Goal: Navigation & Orientation: Find specific page/section

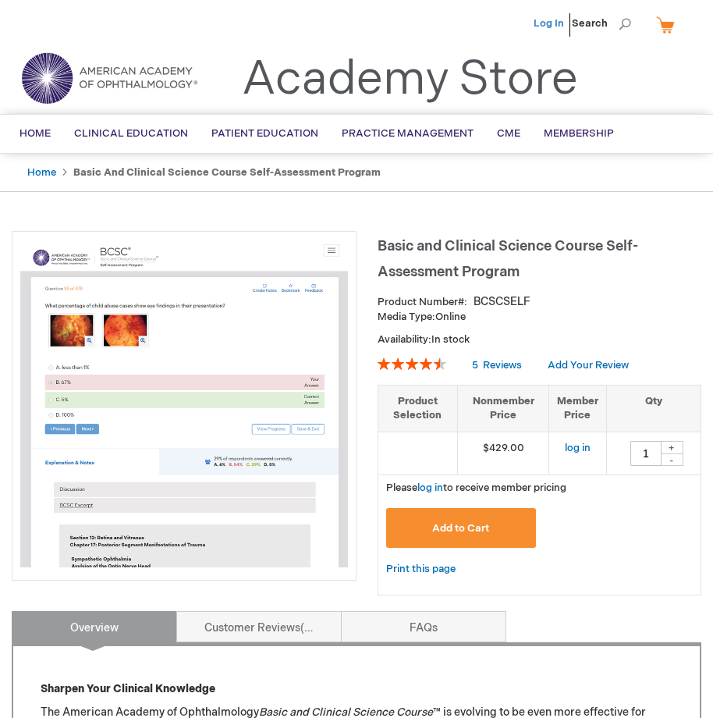
click at [564, 19] on link "Log In" at bounding box center [549, 23] width 30 height 12
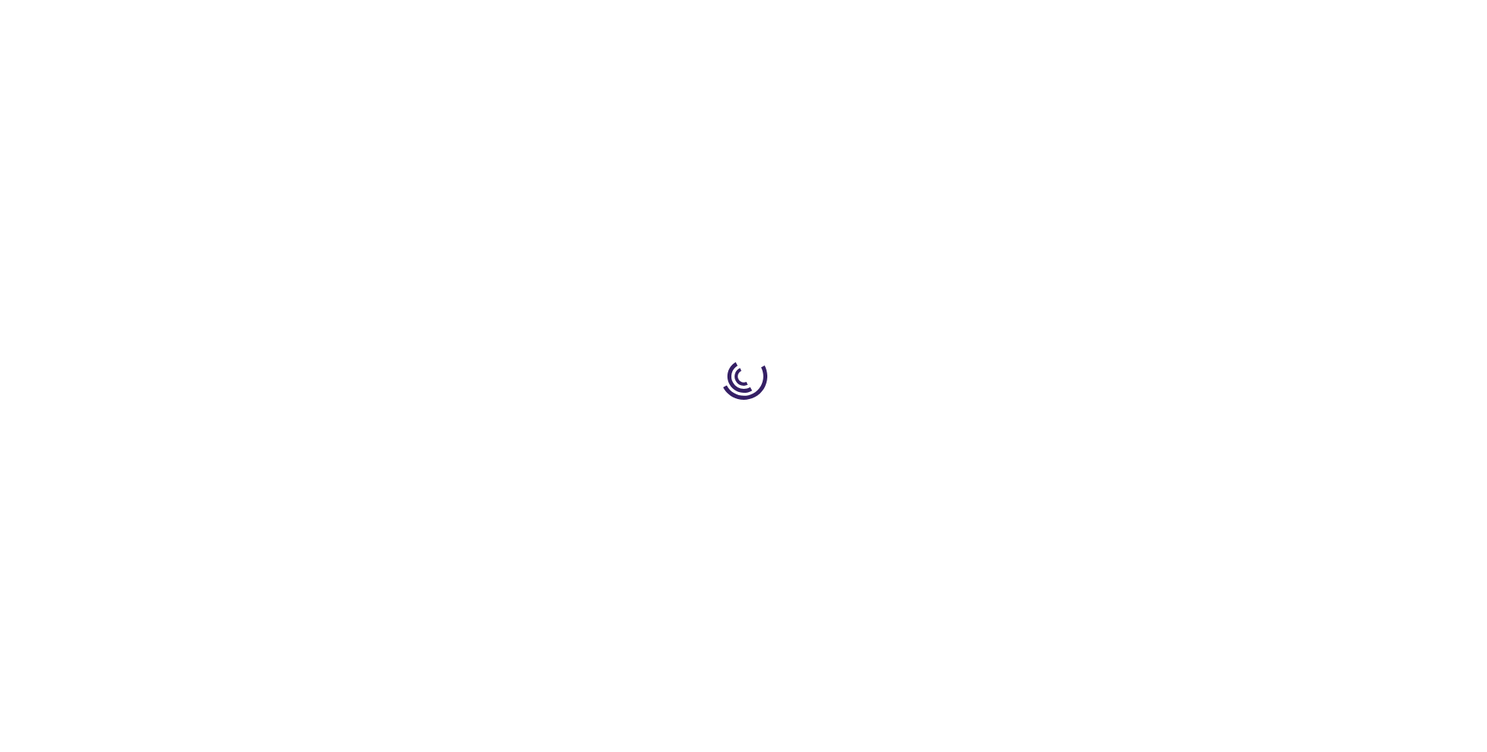
type input "1"
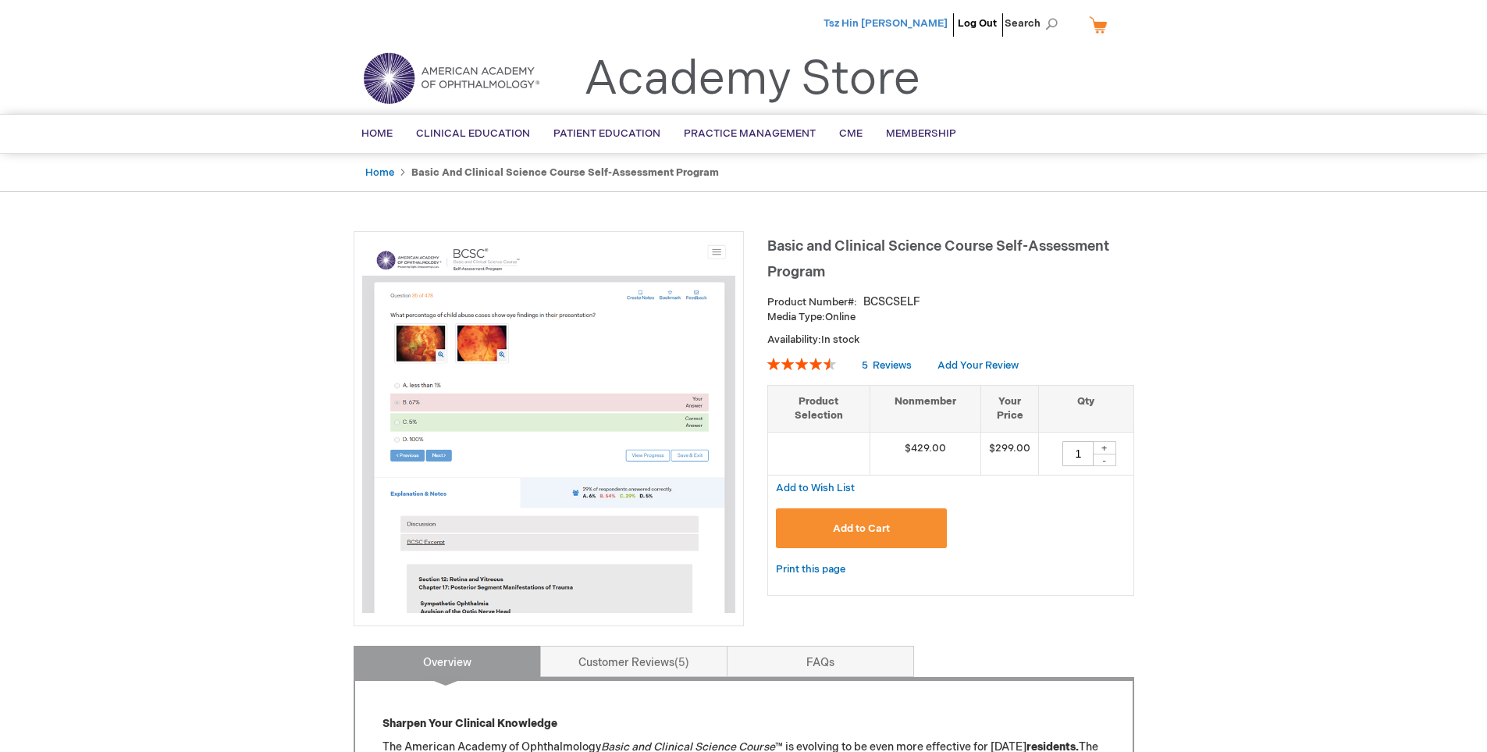
click at [866, 17] on span "Tsz Hin [PERSON_NAME]" at bounding box center [885, 23] width 124 height 12
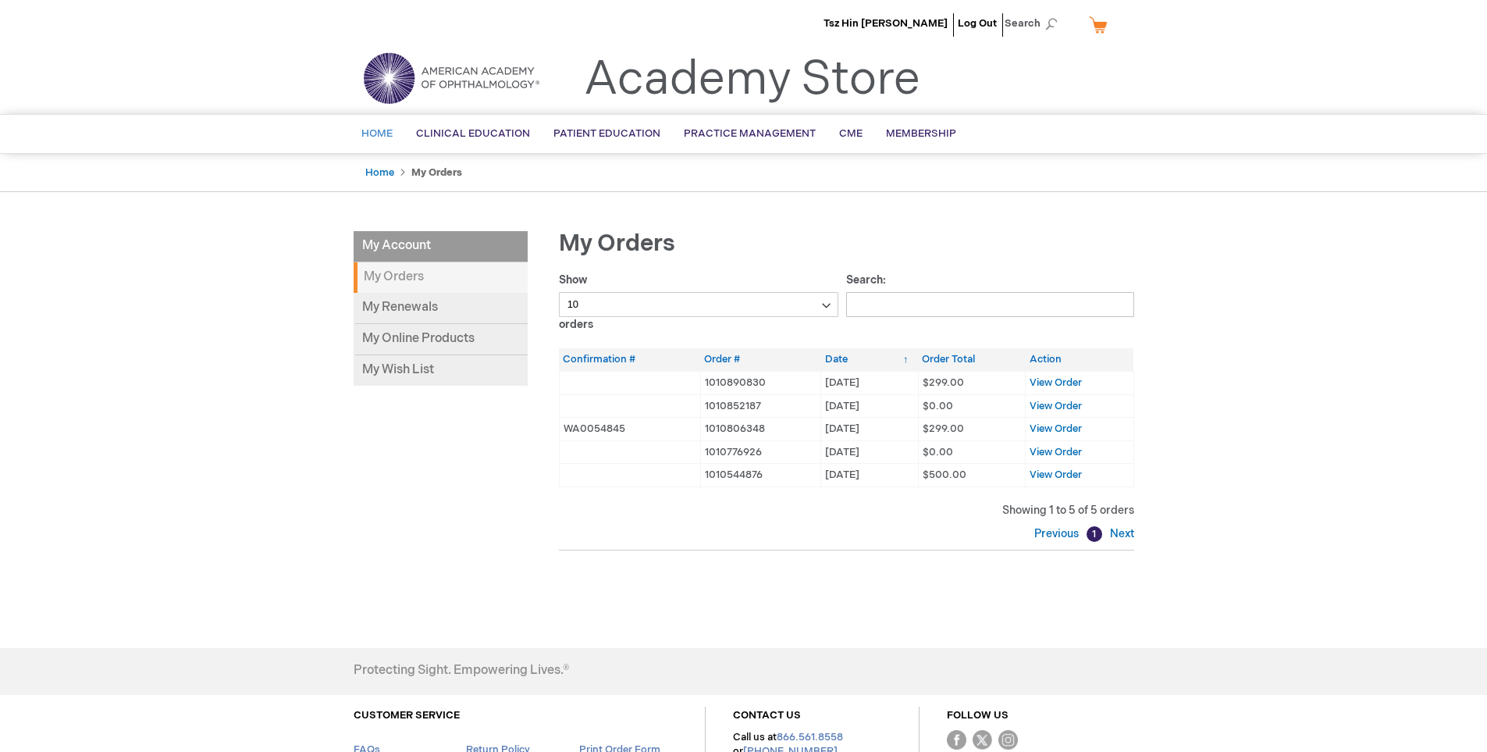
click at [389, 130] on span "Home" at bounding box center [376, 133] width 31 height 12
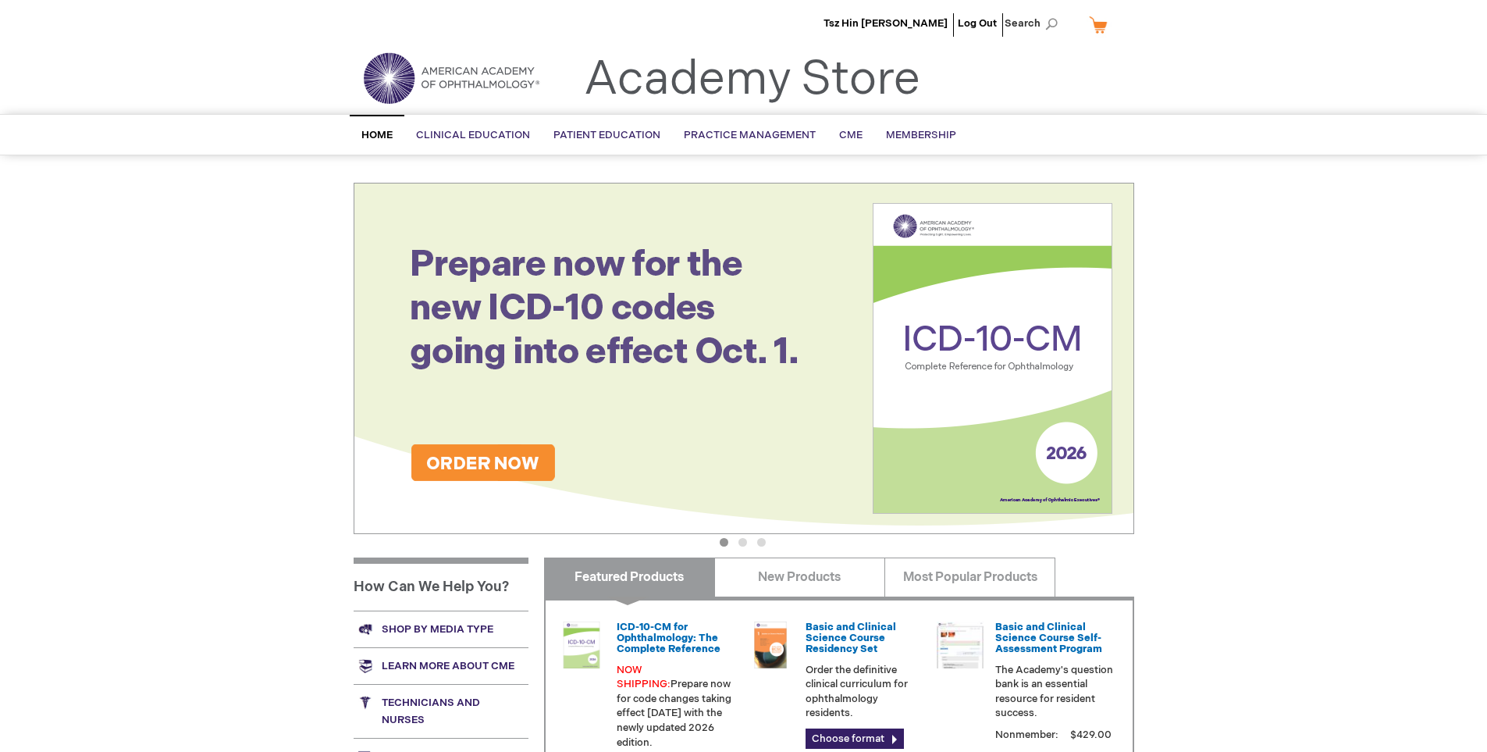
click at [873, 16] on li "Tsz Hin [PERSON_NAME]" at bounding box center [885, 23] width 132 height 47
click at [874, 21] on span "Tsz Hin [PERSON_NAME]" at bounding box center [885, 23] width 124 height 12
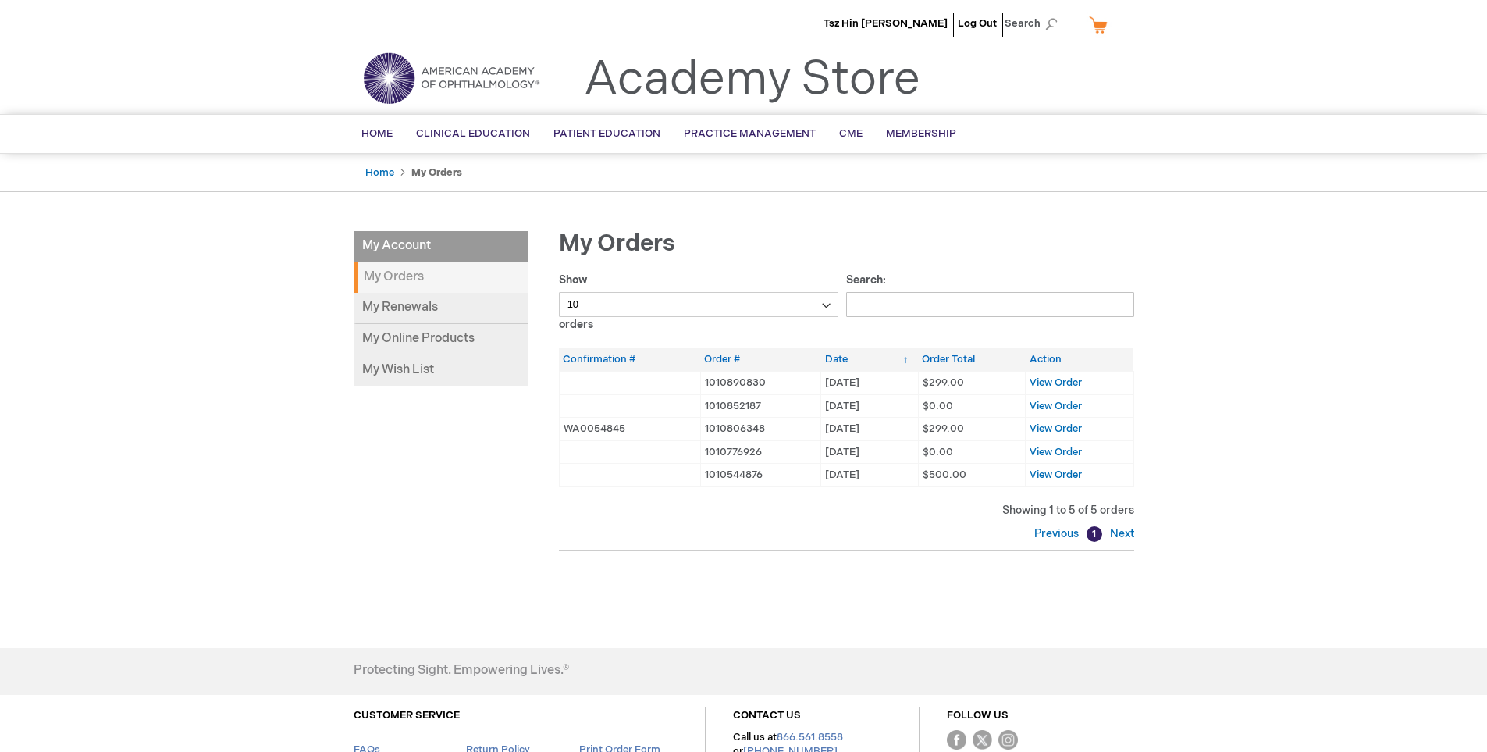
click at [458, 73] on img at bounding box center [450, 78] width 187 height 56
click at [382, 167] on link "Home" at bounding box center [379, 172] width 29 height 12
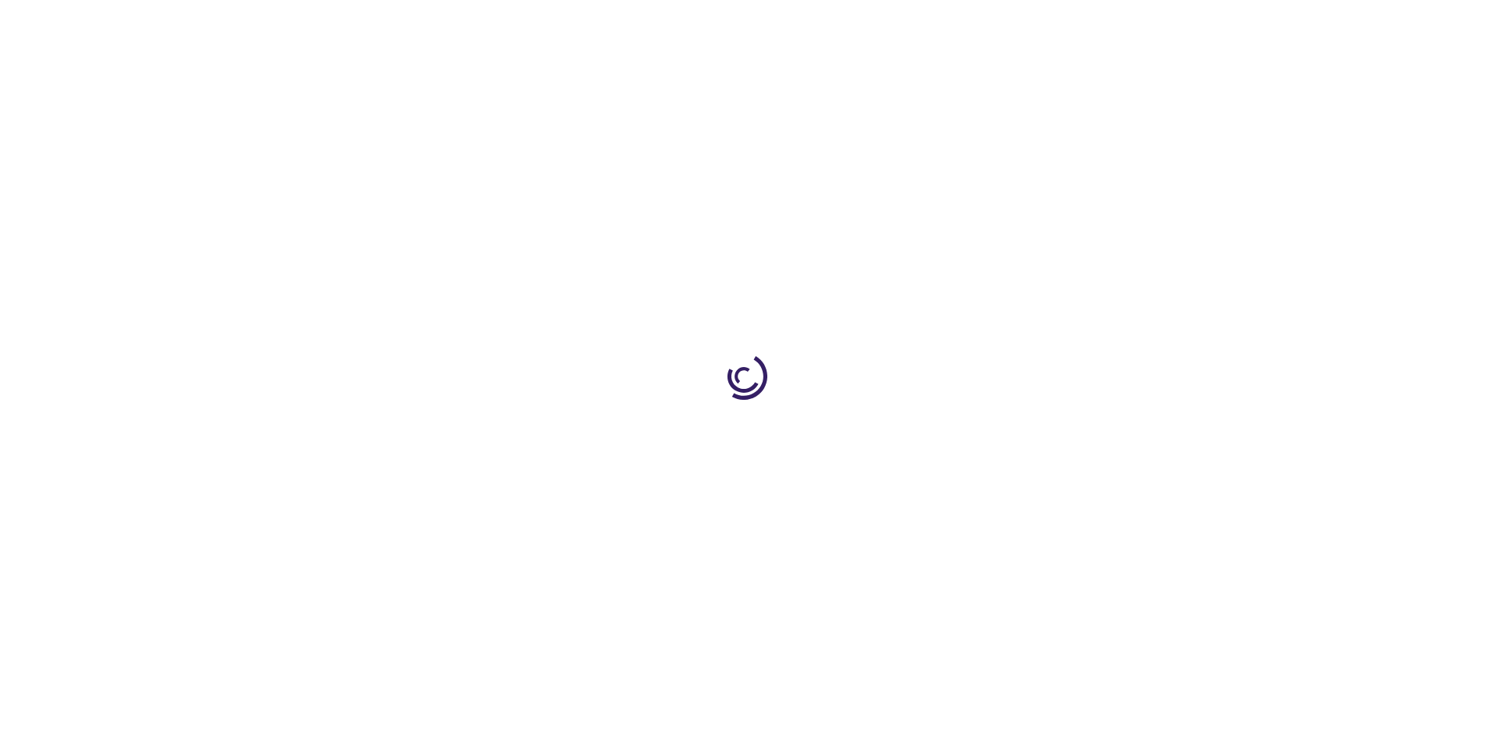
click at [382, 172] on div at bounding box center [743, 376] width 1487 height 752
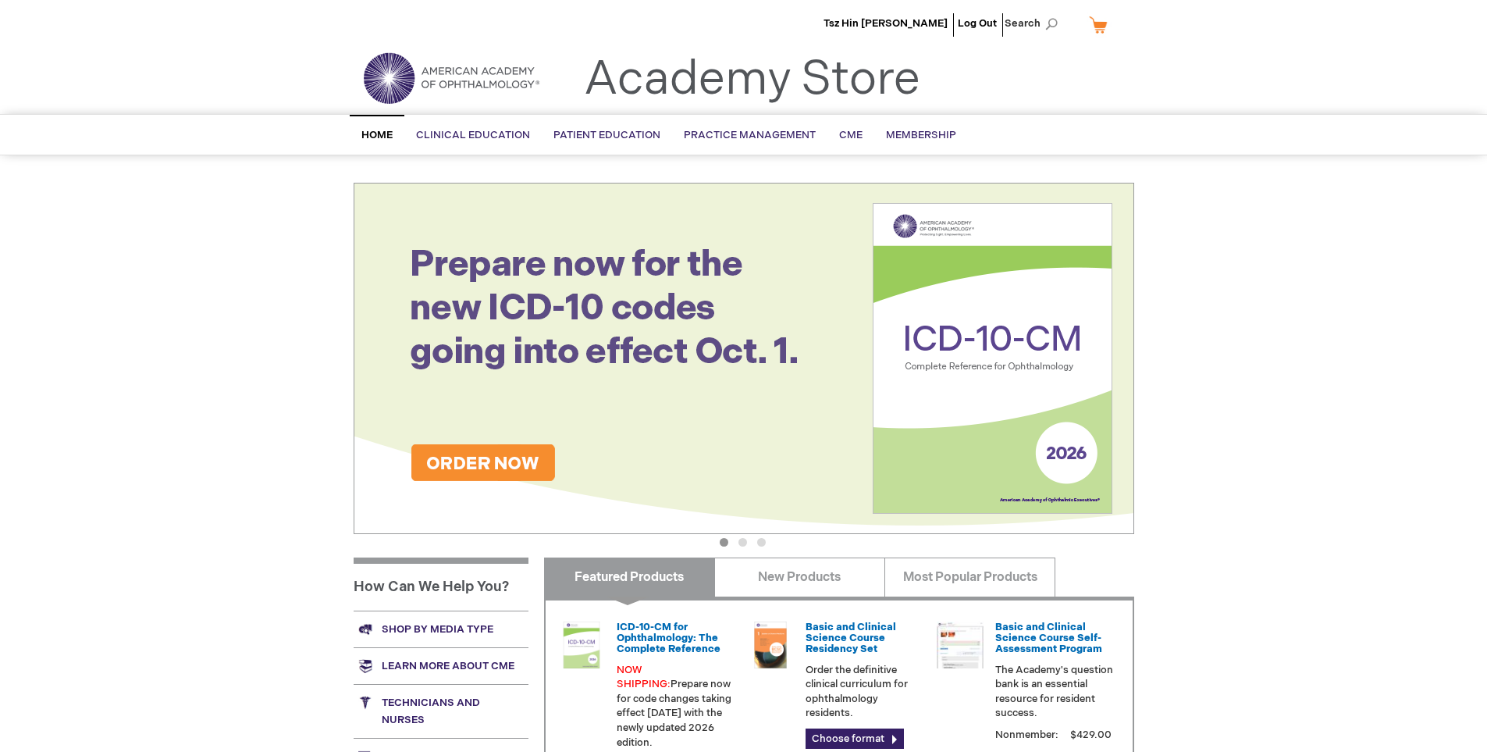
click at [425, 55] on img at bounding box center [450, 78] width 187 height 56
click at [891, 23] on span "Tsz Hin [PERSON_NAME]" at bounding box center [885, 23] width 124 height 12
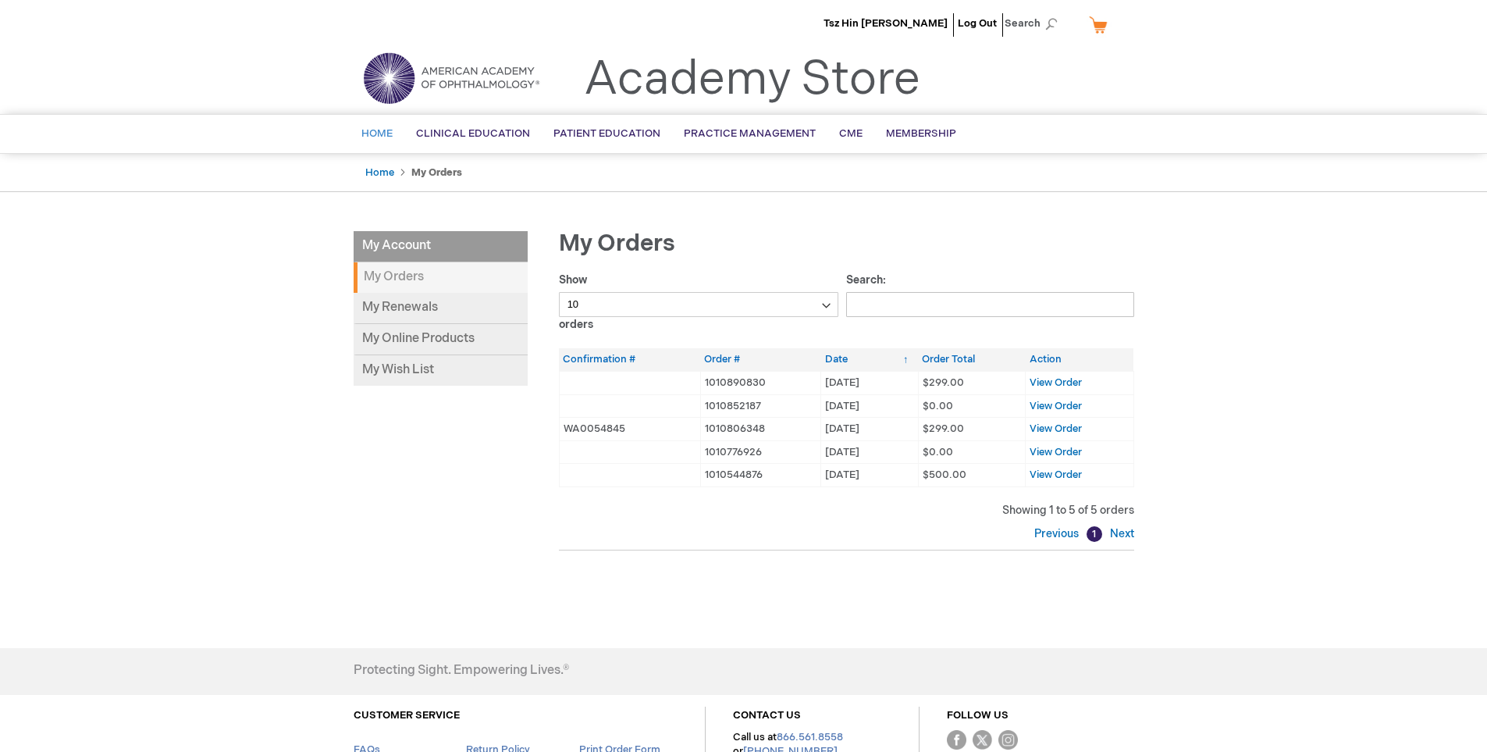
click at [382, 130] on span "Home" at bounding box center [376, 133] width 31 height 12
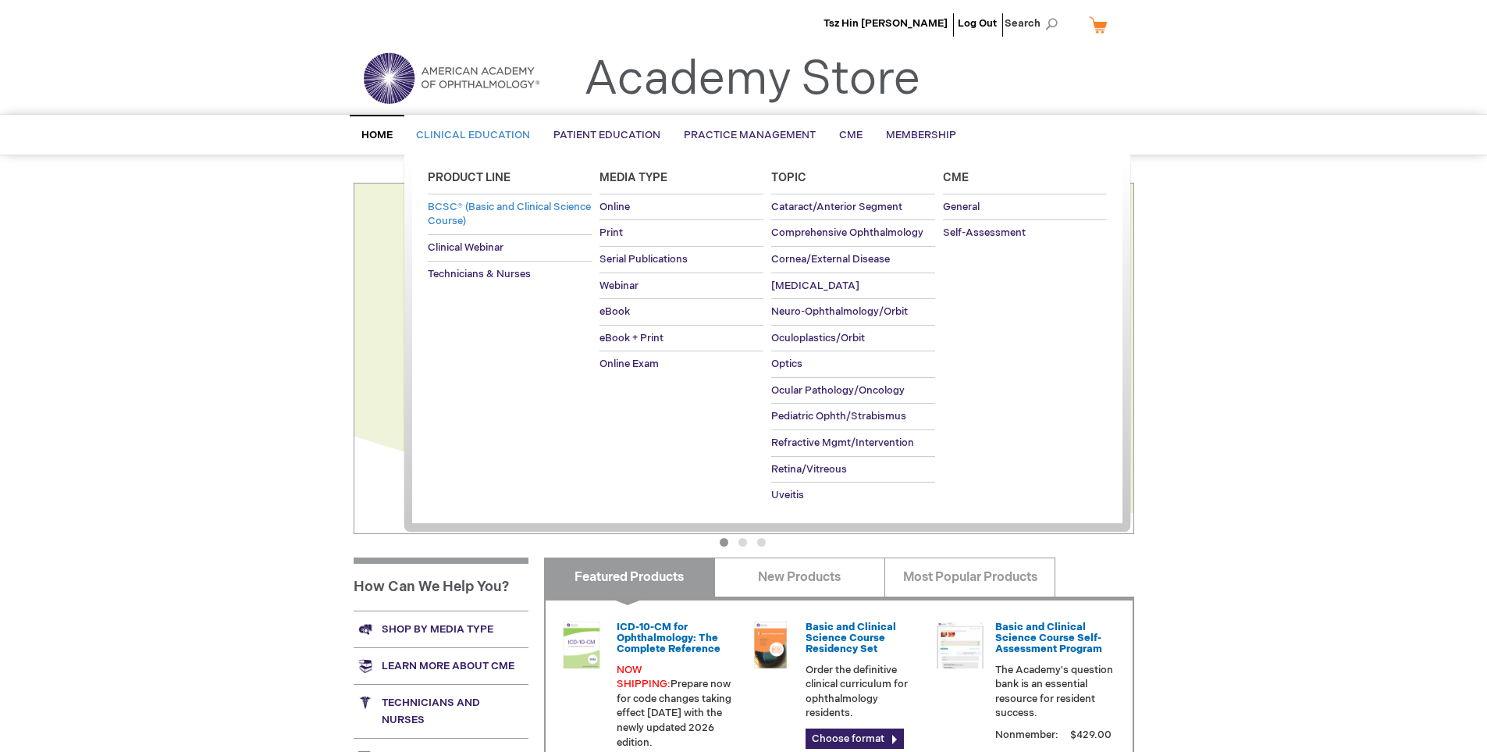
click at [492, 214] on link "BCSC® (Basic and Clinical Science Course)" at bounding box center [510, 214] width 164 height 40
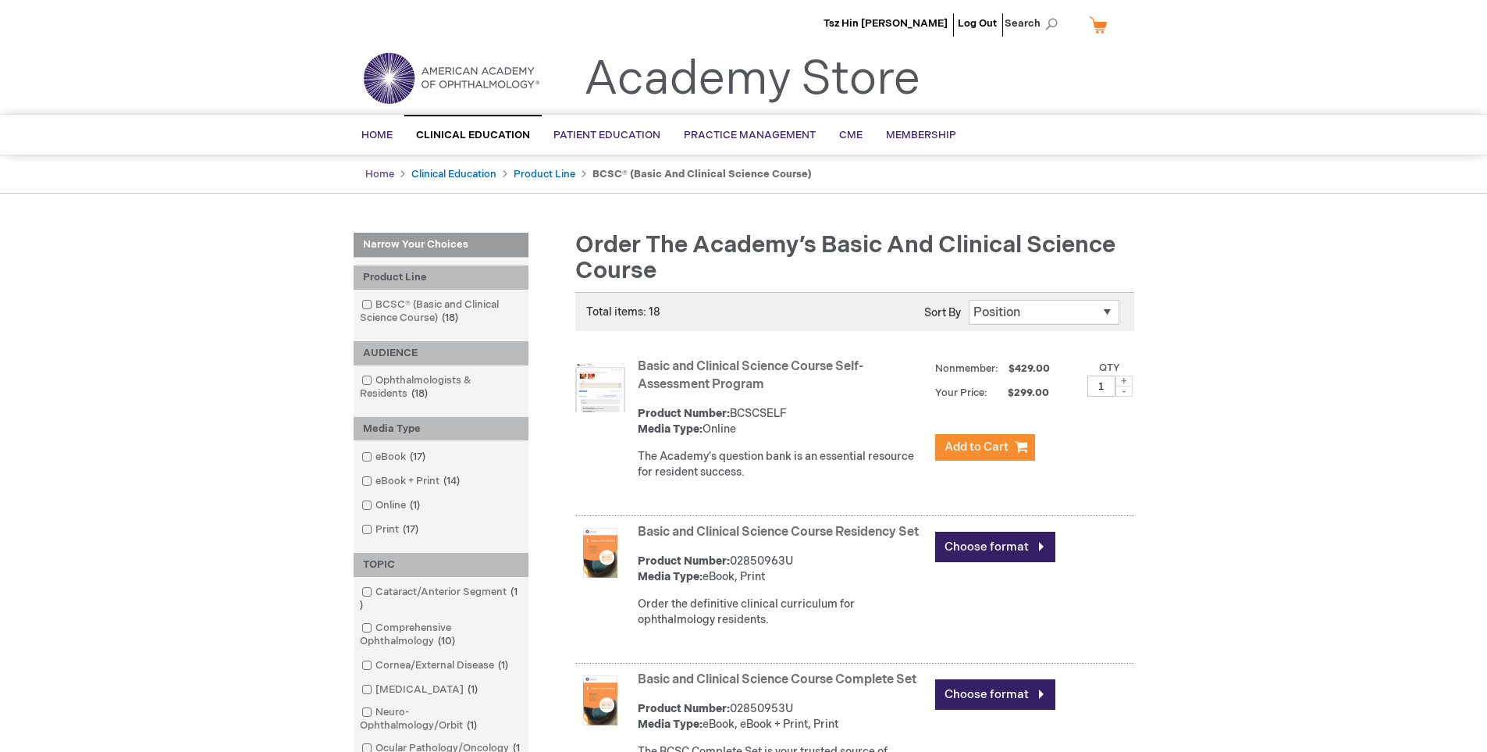
click at [383, 174] on link "Home" at bounding box center [379, 174] width 29 height 12
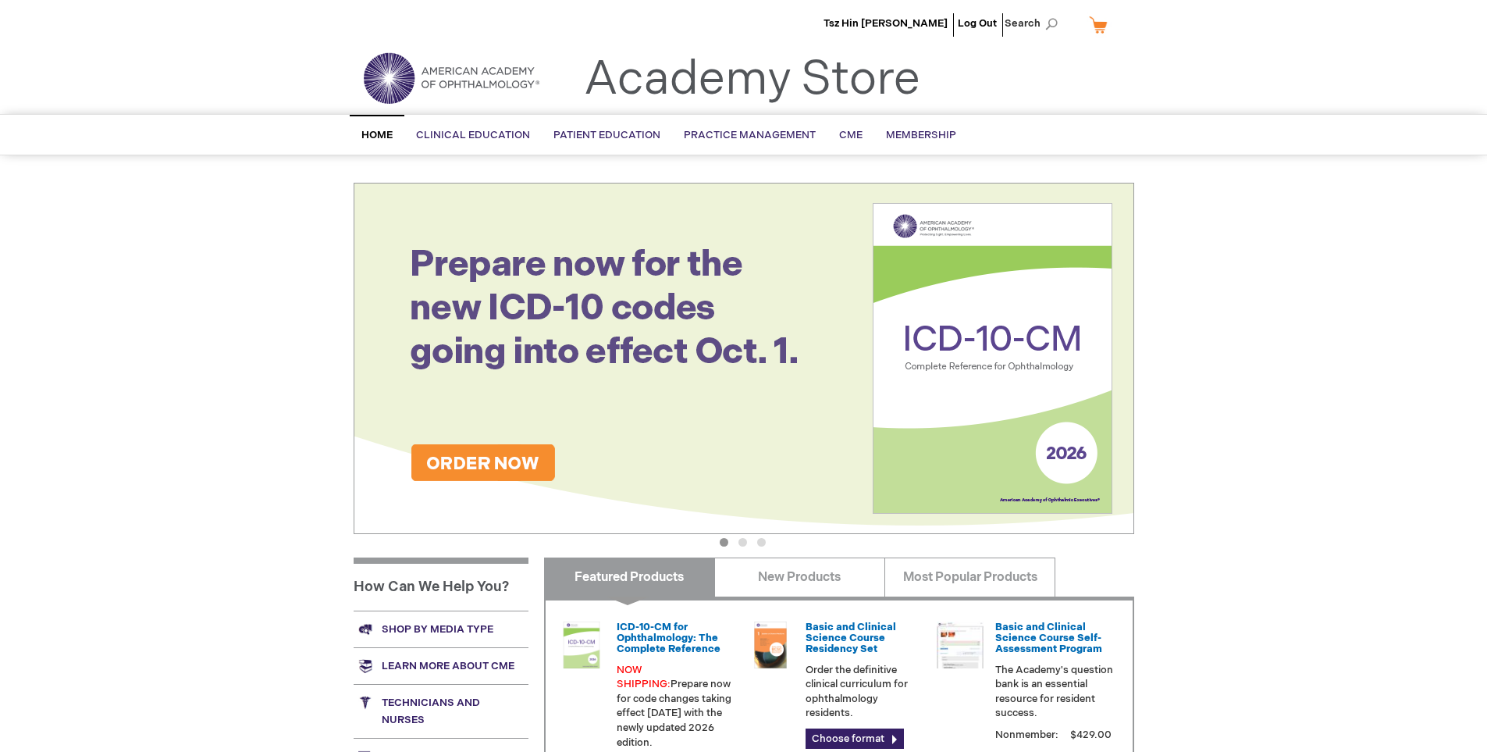
click at [919, 25] on span "Tsz Hin [PERSON_NAME]" at bounding box center [885, 23] width 124 height 12
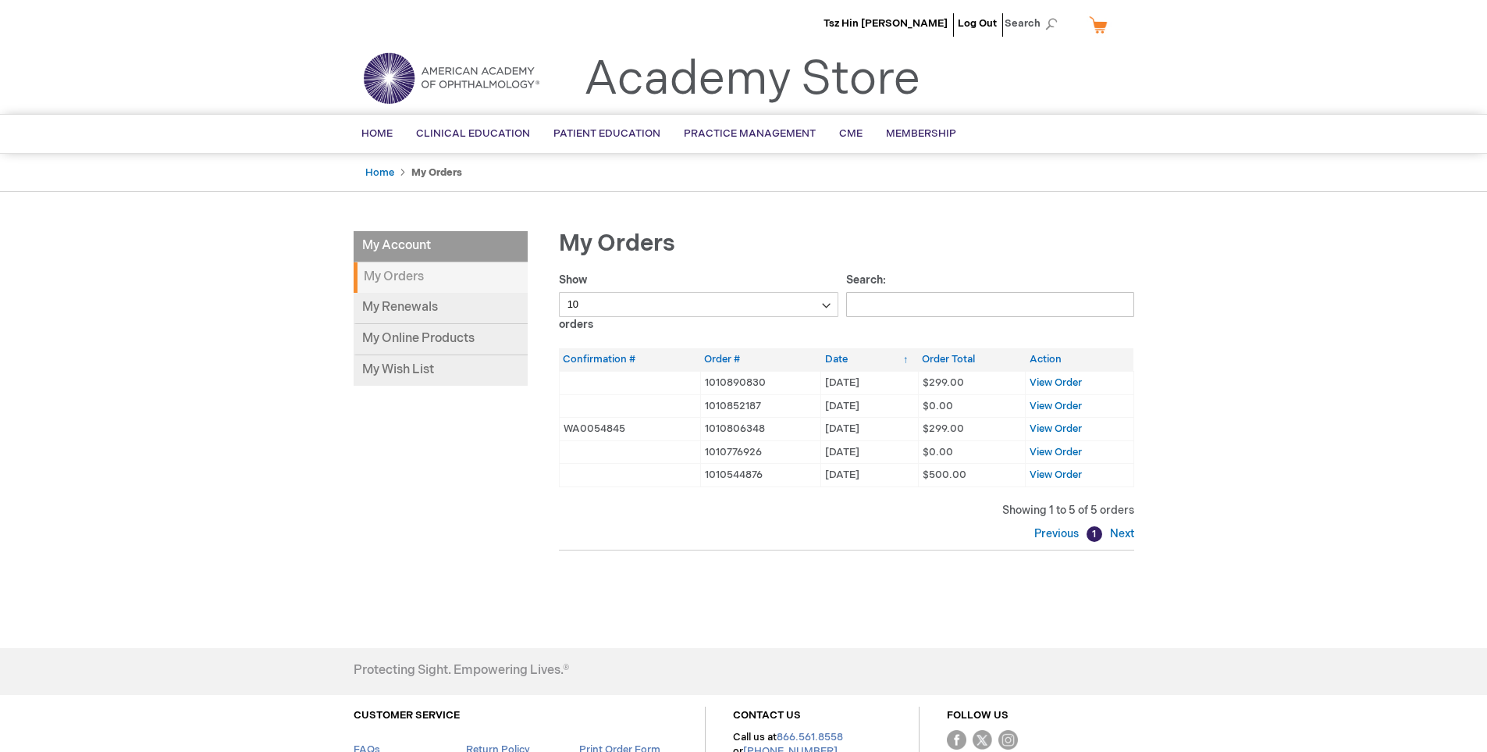
click at [919, 25] on span "Tsz Hin [PERSON_NAME]" at bounding box center [885, 23] width 124 height 12
click at [411, 70] on img at bounding box center [450, 78] width 187 height 56
